Goal: Task Accomplishment & Management: Use online tool/utility

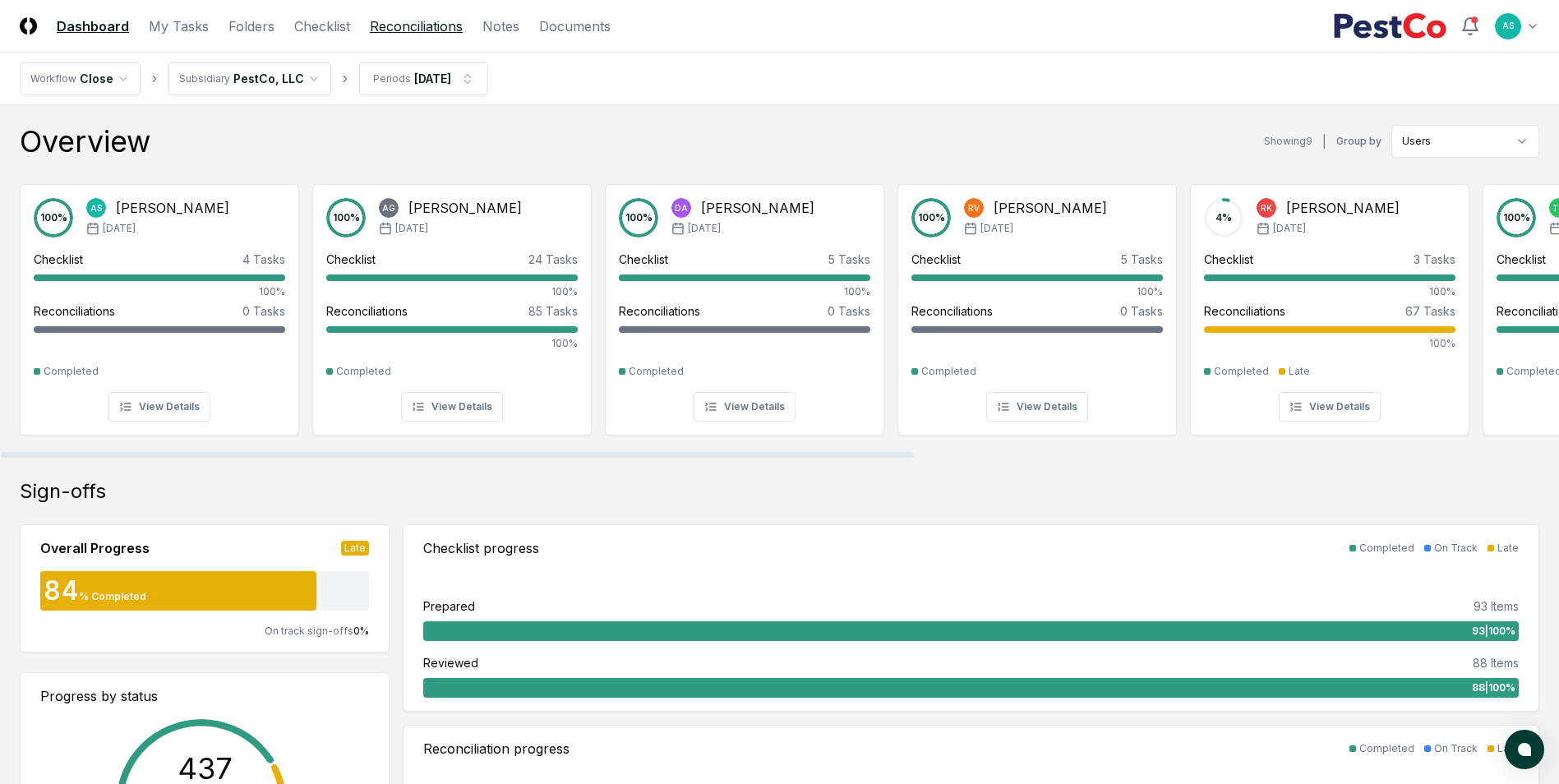
click at [437, 31] on link "Reconciliations" at bounding box center [416, 26] width 93 height 20
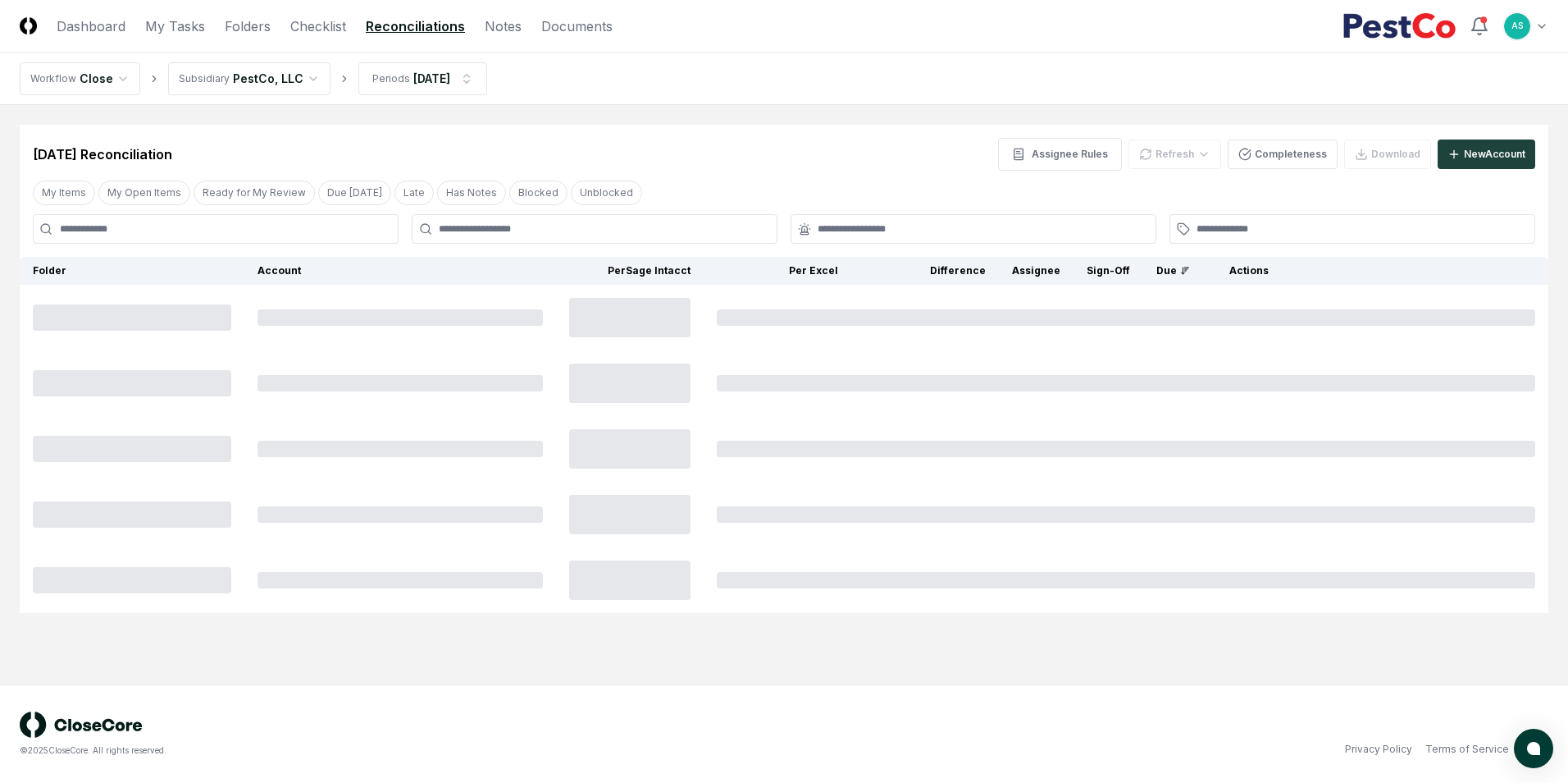
click at [435, 79] on html "CloseCore Dashboard My Tasks Folders Checklist Reconciliations Notes Documents …" at bounding box center [784, 391] width 1568 height 783
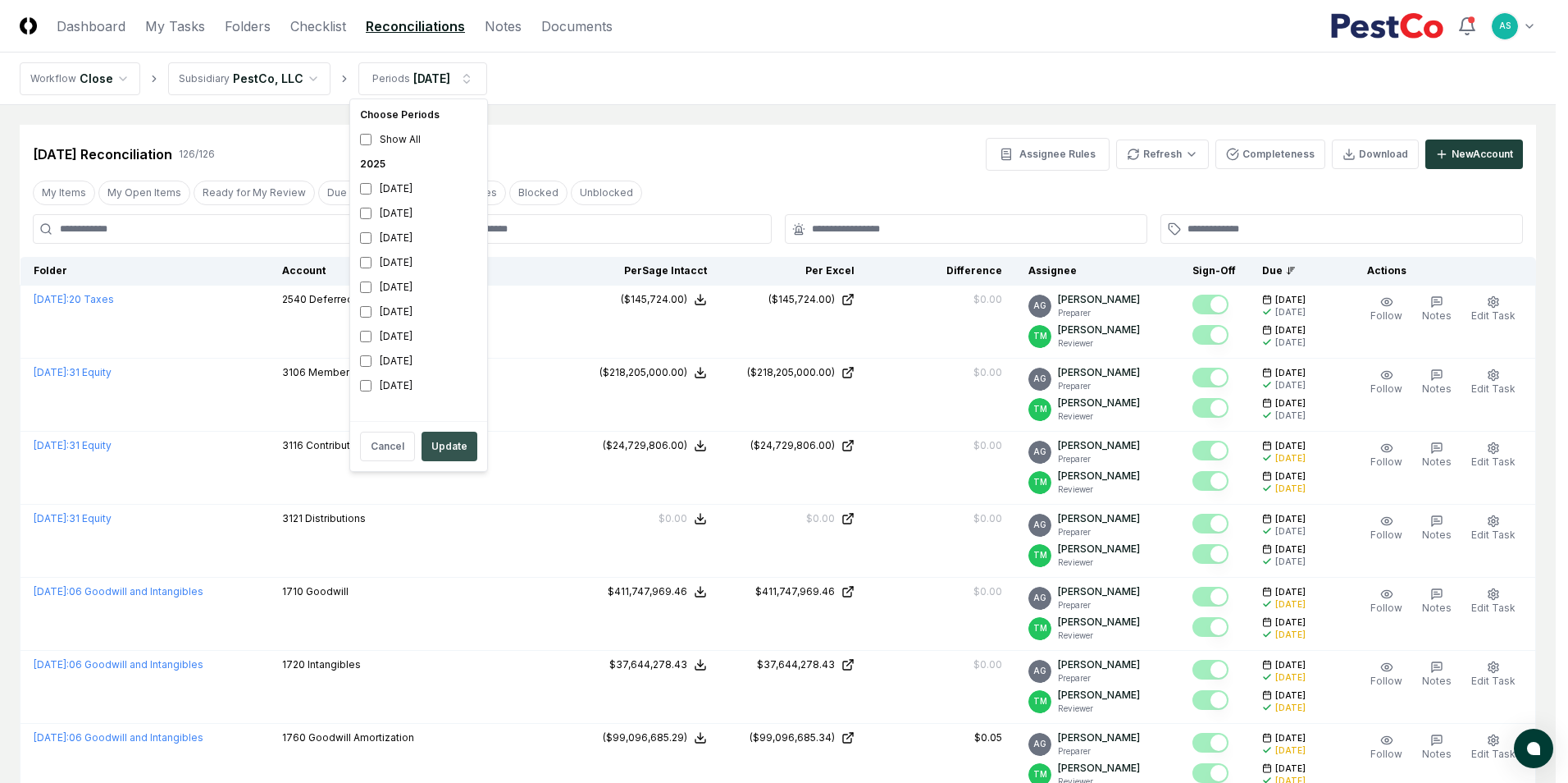
click at [454, 449] on button "Update" at bounding box center [449, 446] width 55 height 30
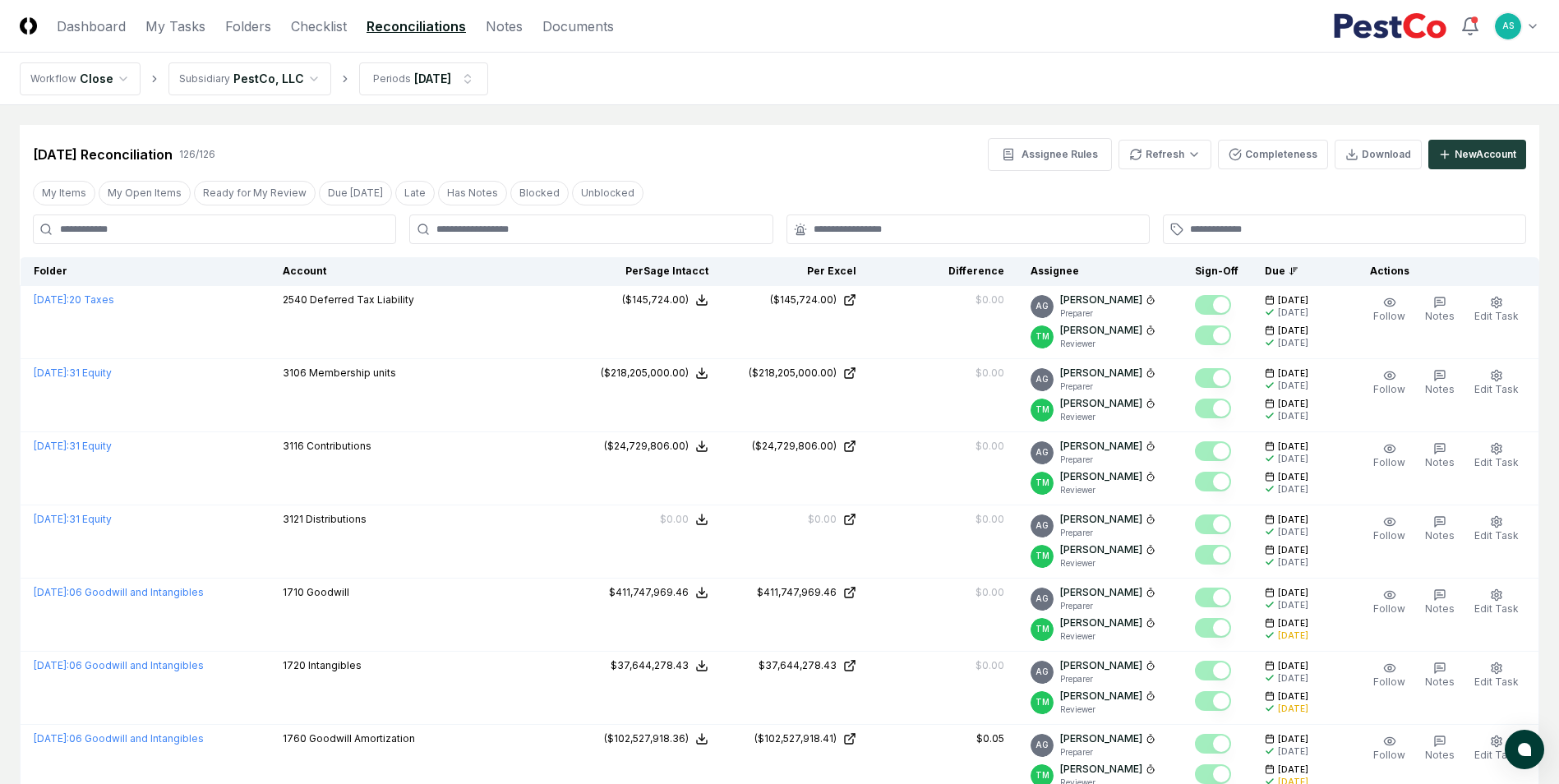
click at [239, 228] on input at bounding box center [215, 229] width 364 height 30
type input "*"
click at [587, 237] on div at bounding box center [591, 229] width 364 height 30
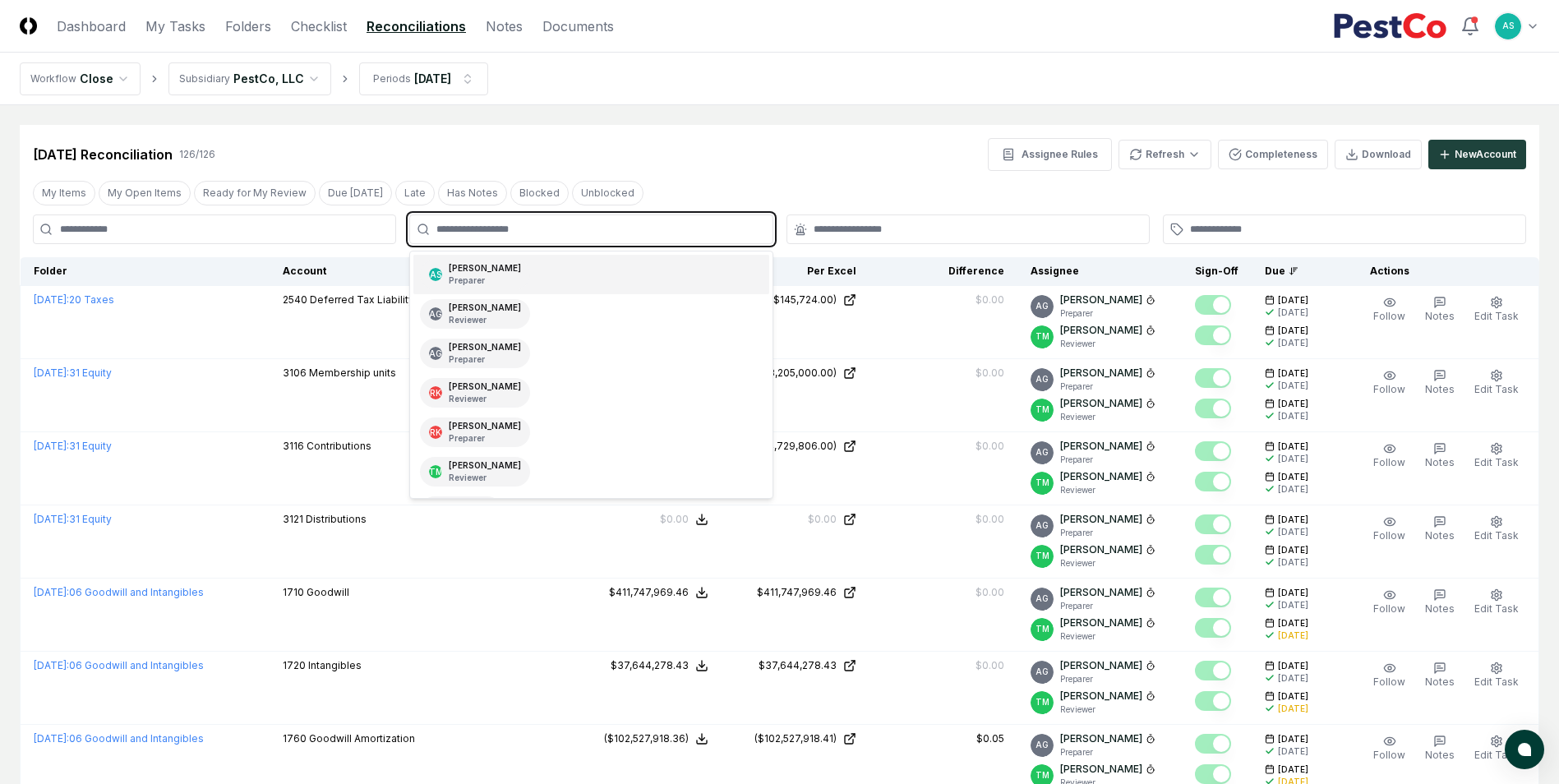
click at [589, 229] on input "text" at bounding box center [599, 229] width 326 height 15
click at [572, 262] on div "AS [PERSON_NAME] Preparer" at bounding box center [591, 275] width 355 height 40
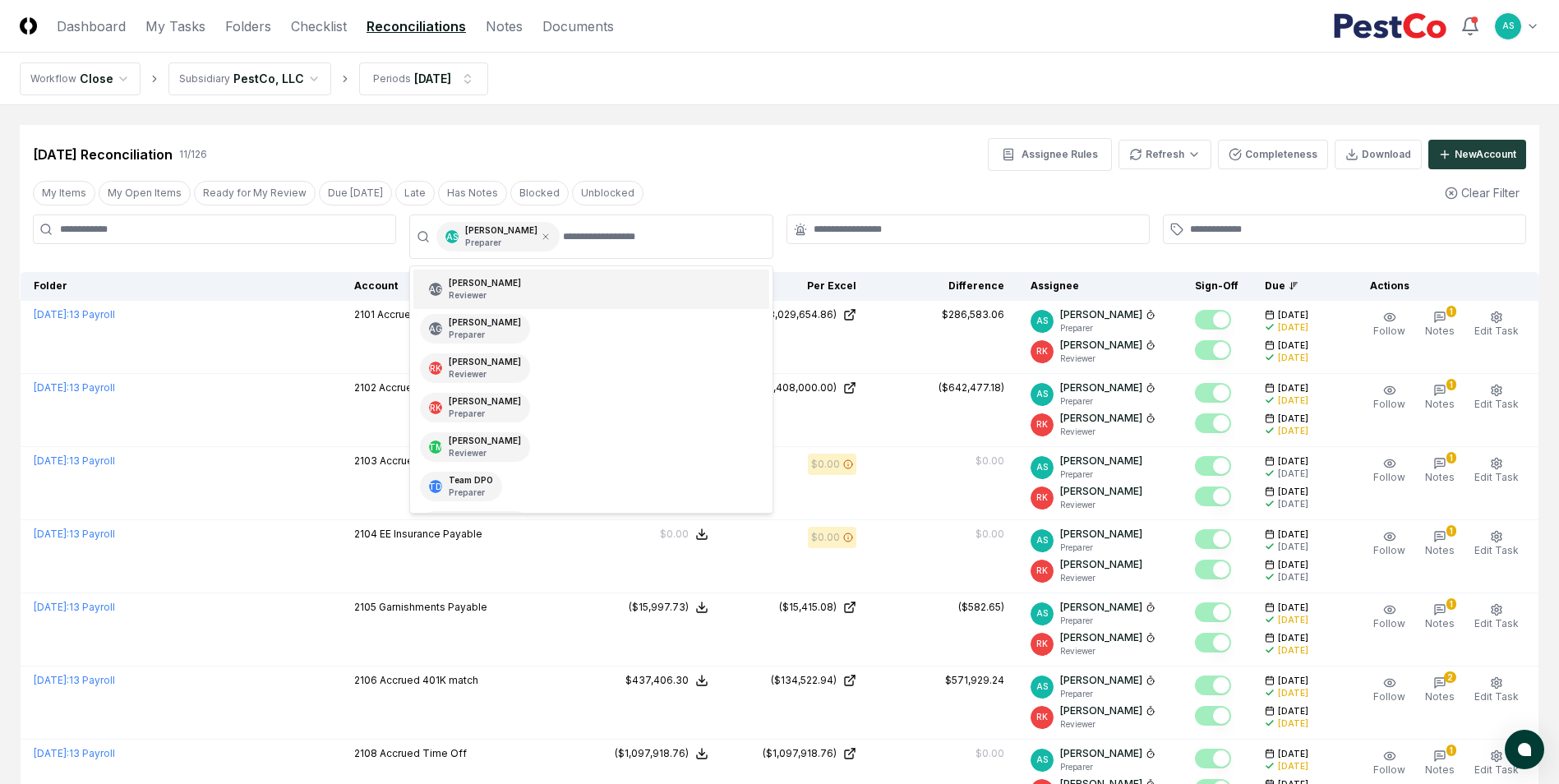
click at [781, 153] on div "[DATE] Reconciliation 11 / 126 Assignee Rules Refresh Completeness Download New…" at bounding box center [780, 155] width 1494 height 33
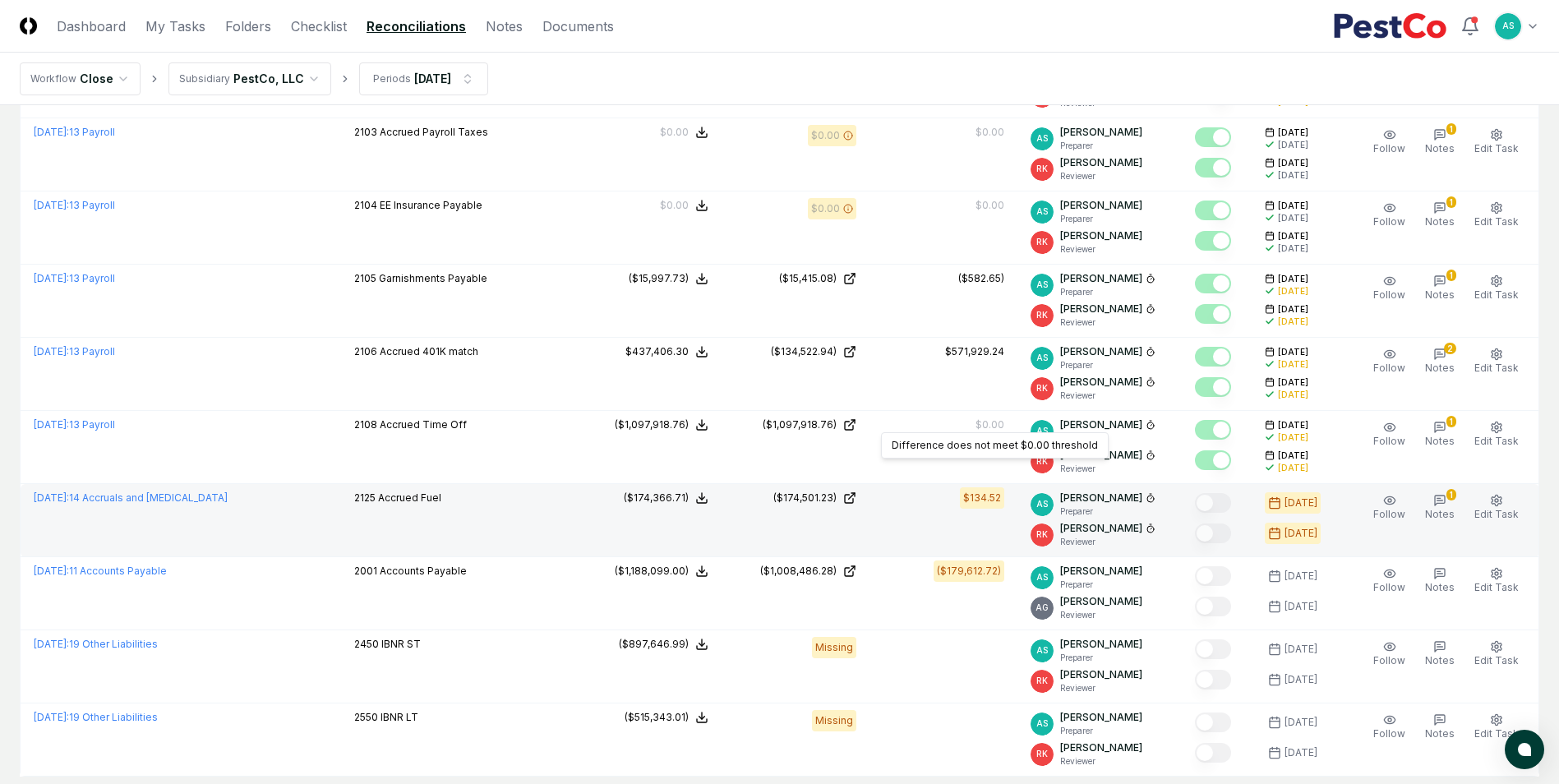
scroll to position [440, 0]
